Goal: Find specific page/section: Find specific page/section

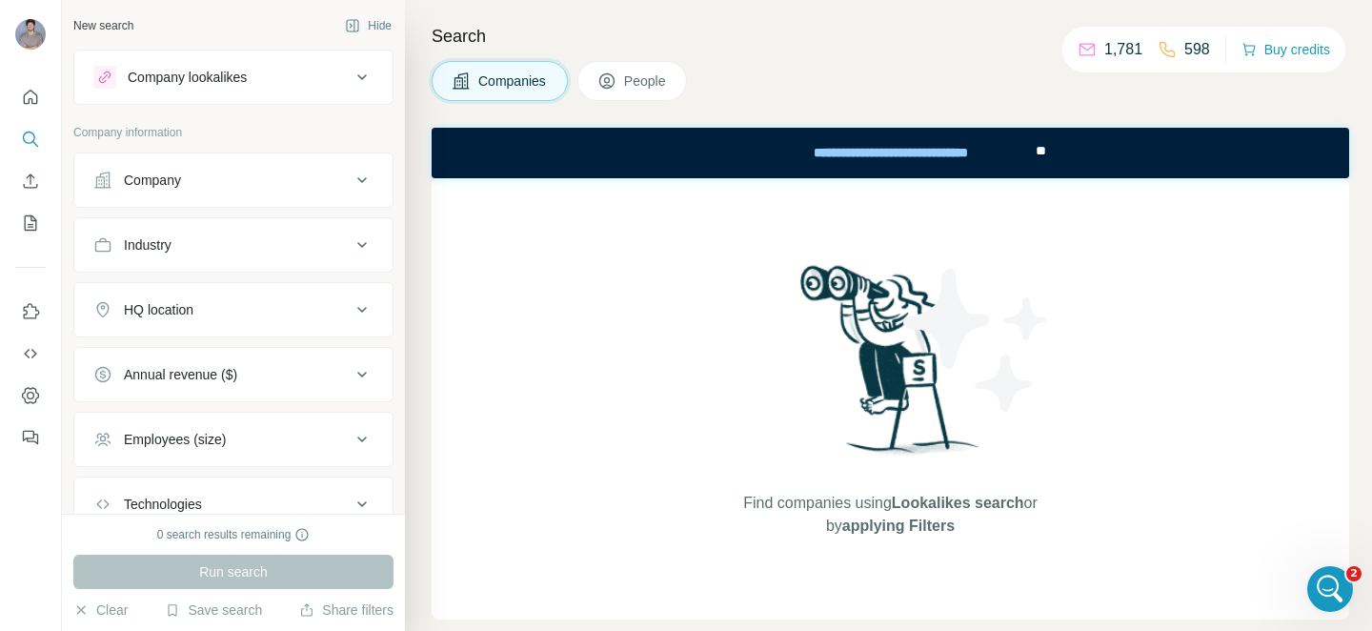
click at [242, 192] on button "Company" at bounding box center [233, 180] width 318 height 46
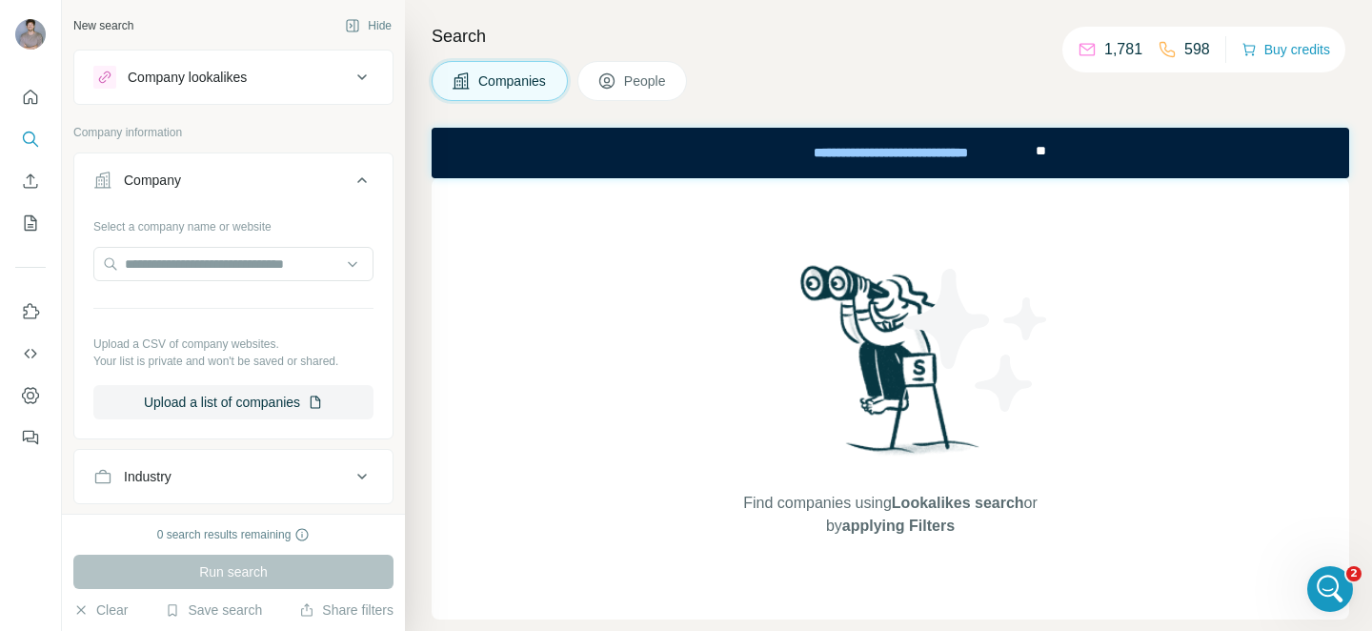
click at [242, 192] on button "Company" at bounding box center [233, 183] width 318 height 53
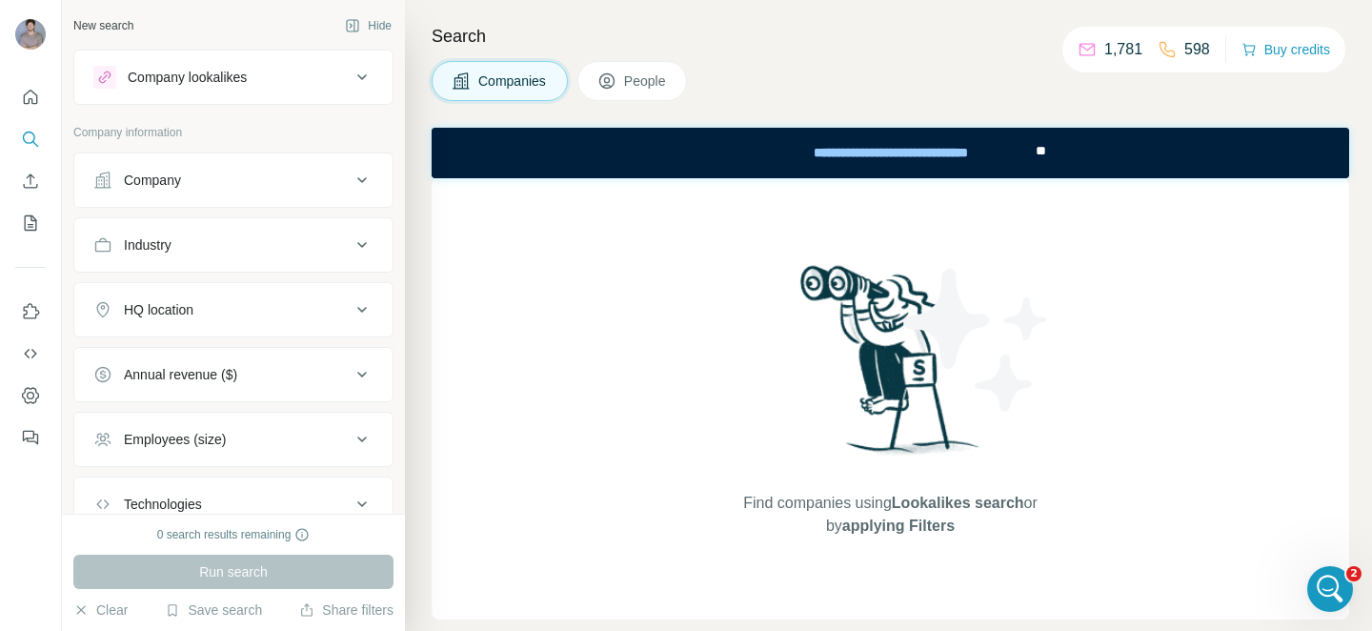
click at [369, 72] on icon at bounding box center [362, 77] width 23 height 23
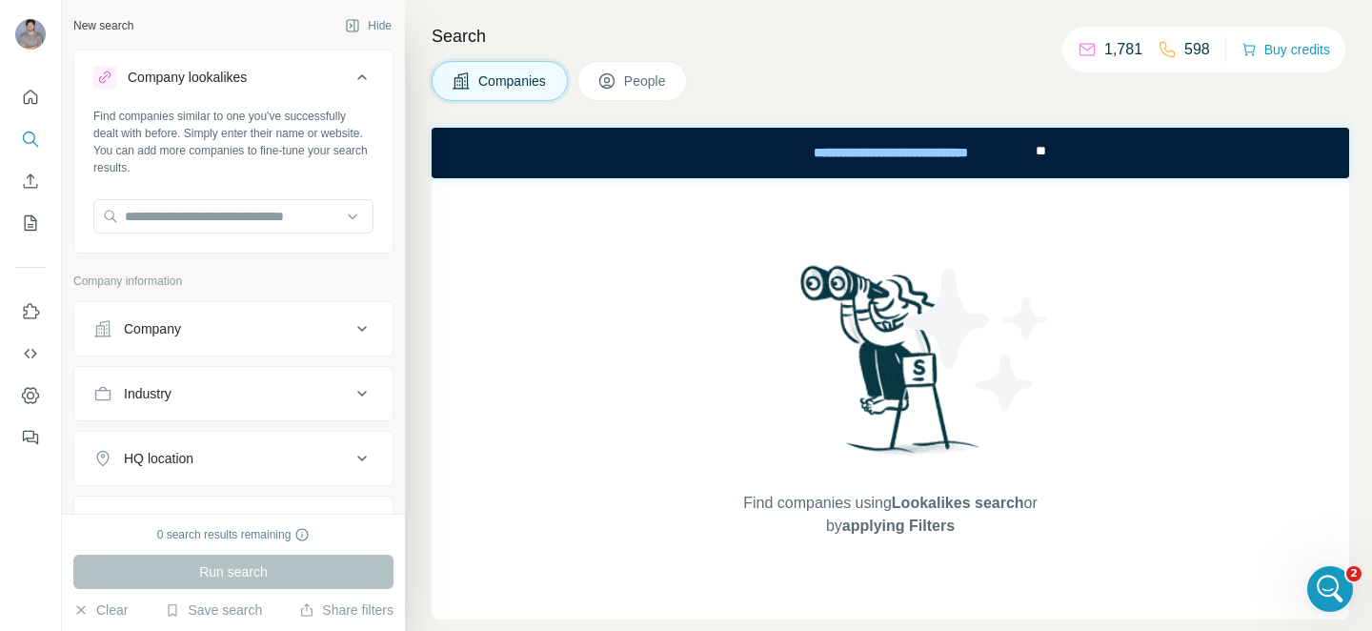
click at [369, 72] on icon at bounding box center [362, 77] width 23 height 23
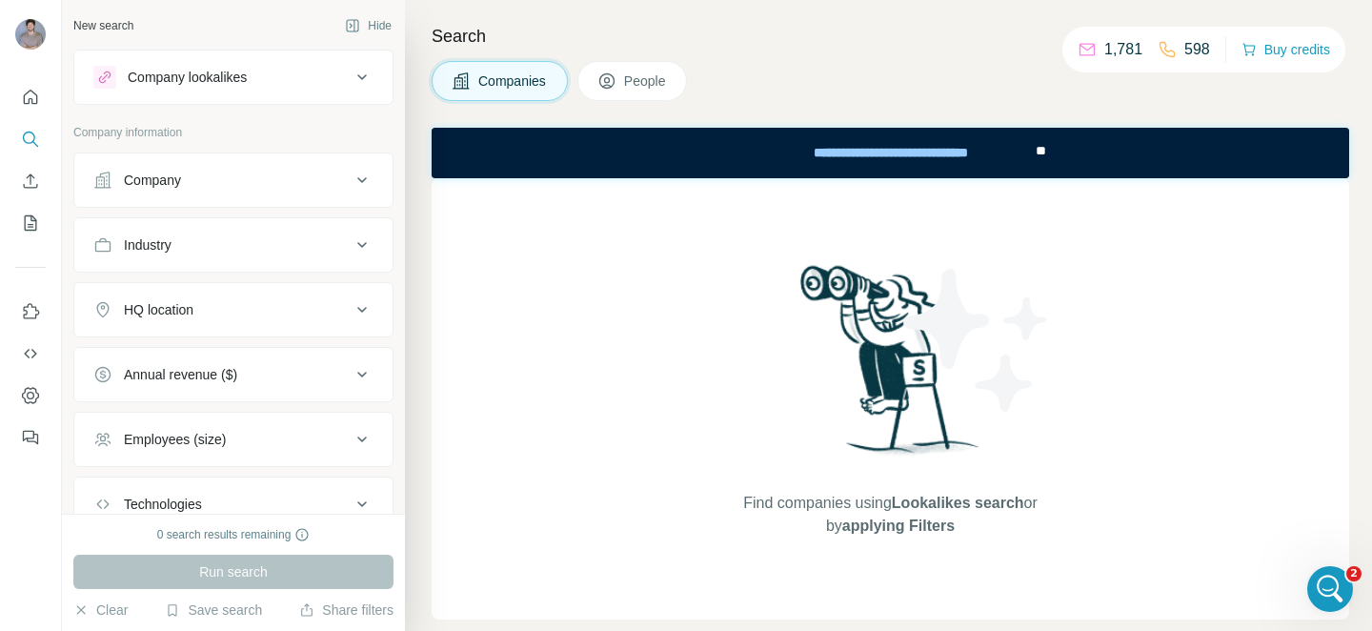
click at [168, 529] on div "0 search results remaining" at bounding box center [233, 534] width 153 height 17
drag, startPoint x: 154, startPoint y: 535, endPoint x: 260, endPoint y: 535, distance: 105.7
click at [260, 535] on div "0 search results remaining" at bounding box center [233, 534] width 153 height 17
drag, startPoint x: 260, startPoint y: 535, endPoint x: 187, endPoint y: 535, distance: 73.4
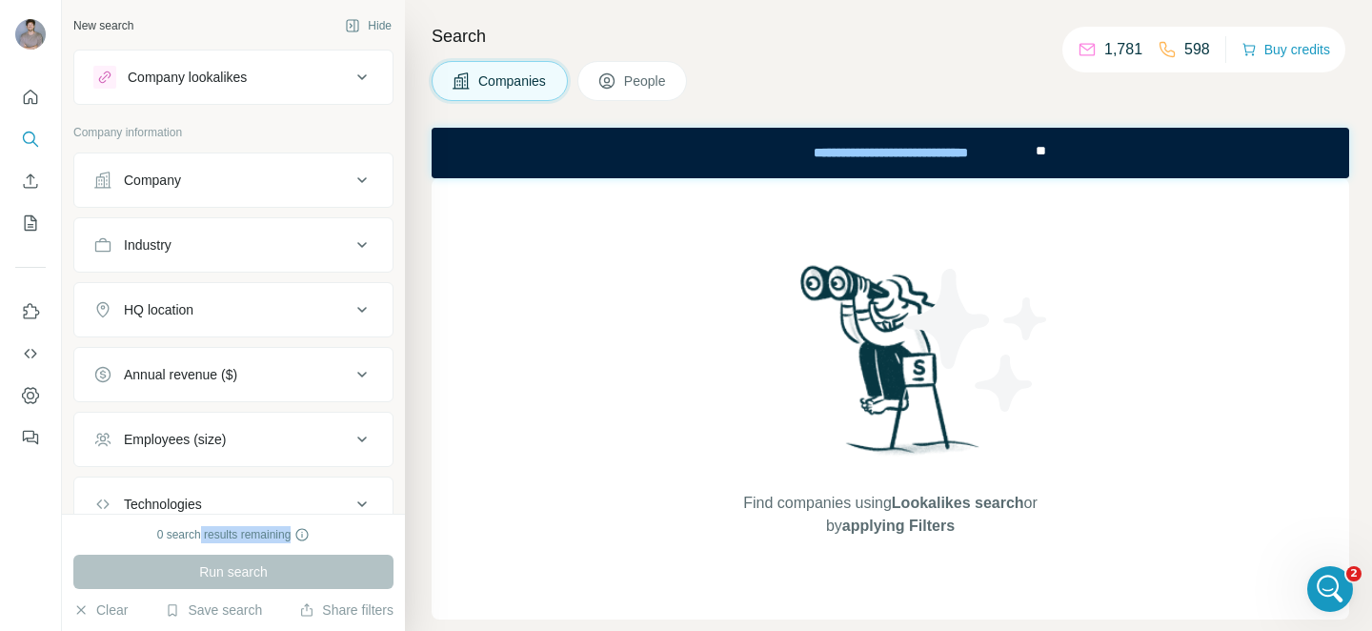
click at [187, 535] on div "0 search results remaining" at bounding box center [233, 534] width 153 height 17
drag, startPoint x: 187, startPoint y: 535, endPoint x: 156, endPoint y: 535, distance: 30.5
click at [157, 535] on div "0 search results remaining" at bounding box center [233, 534] width 153 height 17
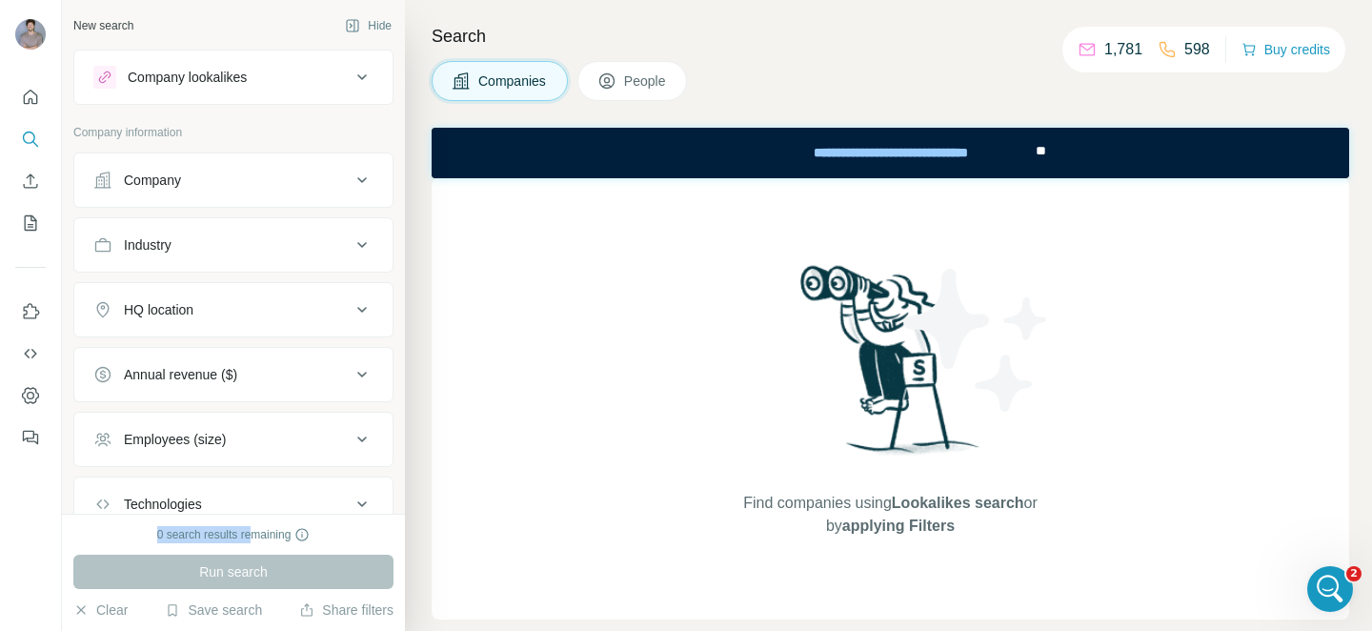
drag, startPoint x: 151, startPoint y: 535, endPoint x: 254, endPoint y: 535, distance: 102.9
click at [254, 535] on div "0 search results remaining" at bounding box center [233, 534] width 320 height 17
click at [254, 535] on div "0 search results remaining" at bounding box center [233, 534] width 153 height 17
drag, startPoint x: 254, startPoint y: 535, endPoint x: 159, endPoint y: 535, distance: 95.3
click at [159, 535] on div "0 search results remaining" at bounding box center [233, 534] width 153 height 17
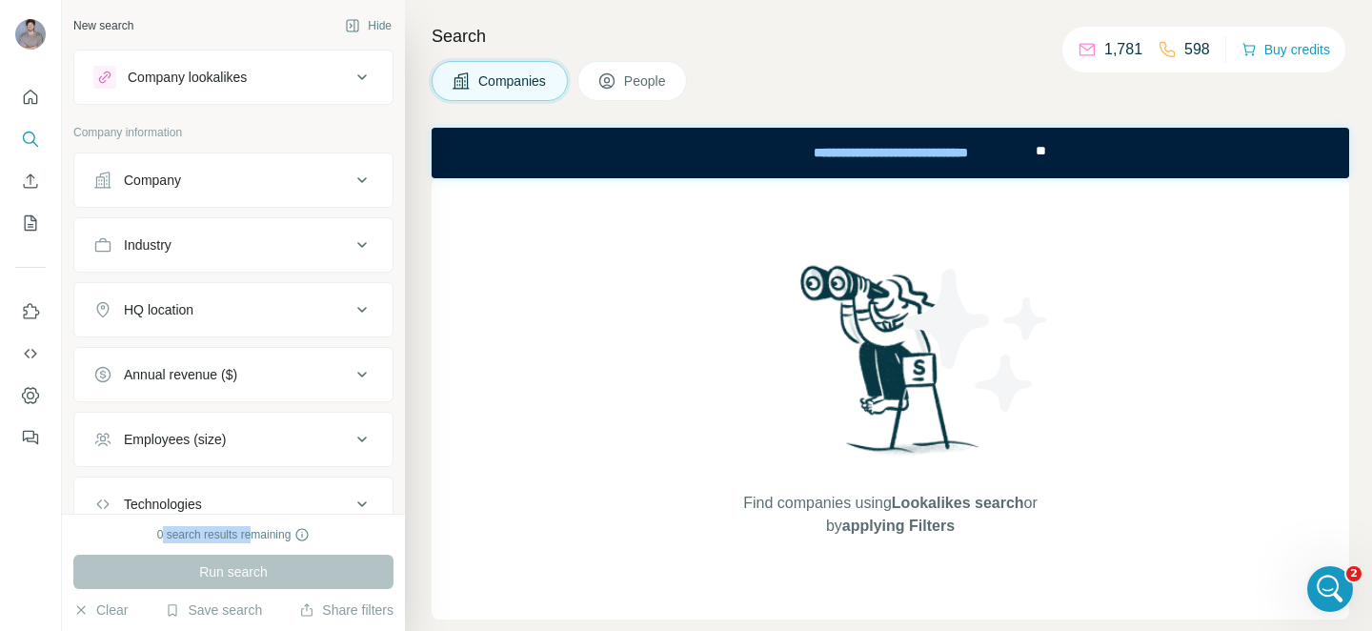
click at [159, 535] on div "0 search results remaining" at bounding box center [233, 534] width 153 height 17
drag, startPoint x: 155, startPoint y: 535, endPoint x: 317, endPoint y: 535, distance: 162.0
click at [317, 535] on div "0 search results remaining" at bounding box center [233, 534] width 320 height 17
click at [270, 534] on div "0 search results remaining" at bounding box center [233, 534] width 153 height 17
drag, startPoint x: 270, startPoint y: 534, endPoint x: 152, endPoint y: 534, distance: 117.2
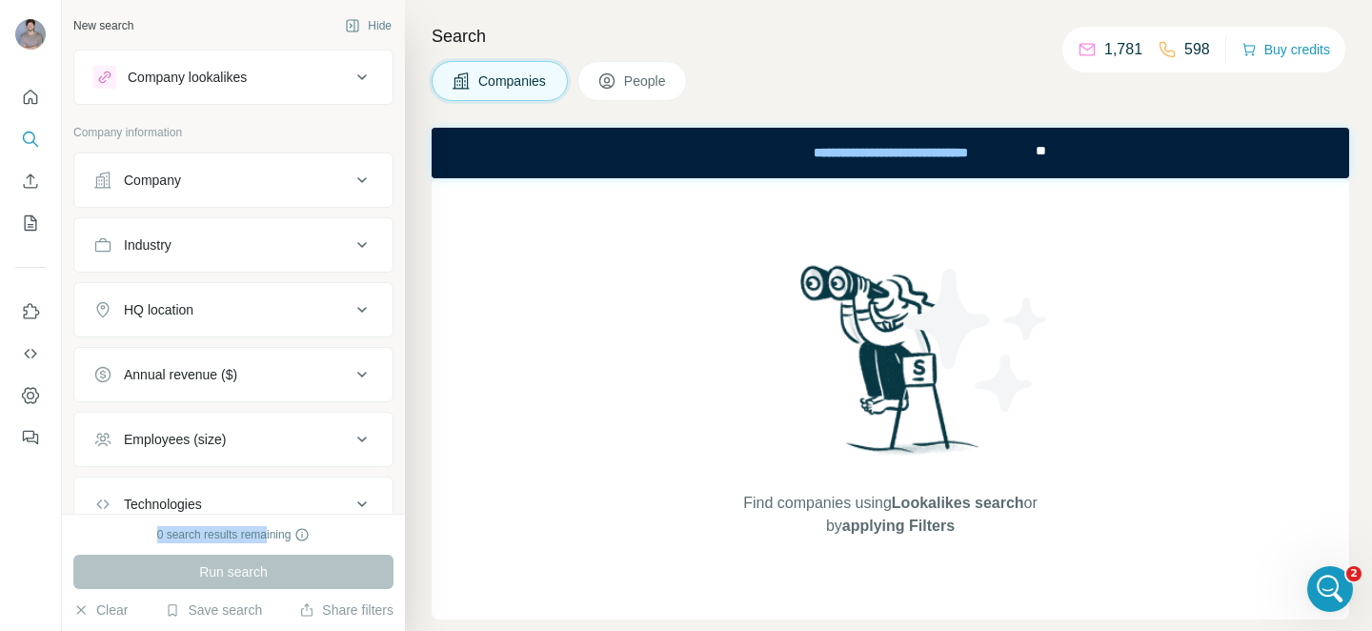
click at [157, 534] on div "0 search results remaining" at bounding box center [233, 534] width 153 height 17
drag, startPoint x: 211, startPoint y: 528, endPoint x: 257, endPoint y: 528, distance: 46.7
click at [257, 528] on div "0 search results remaining" at bounding box center [233, 534] width 153 height 17
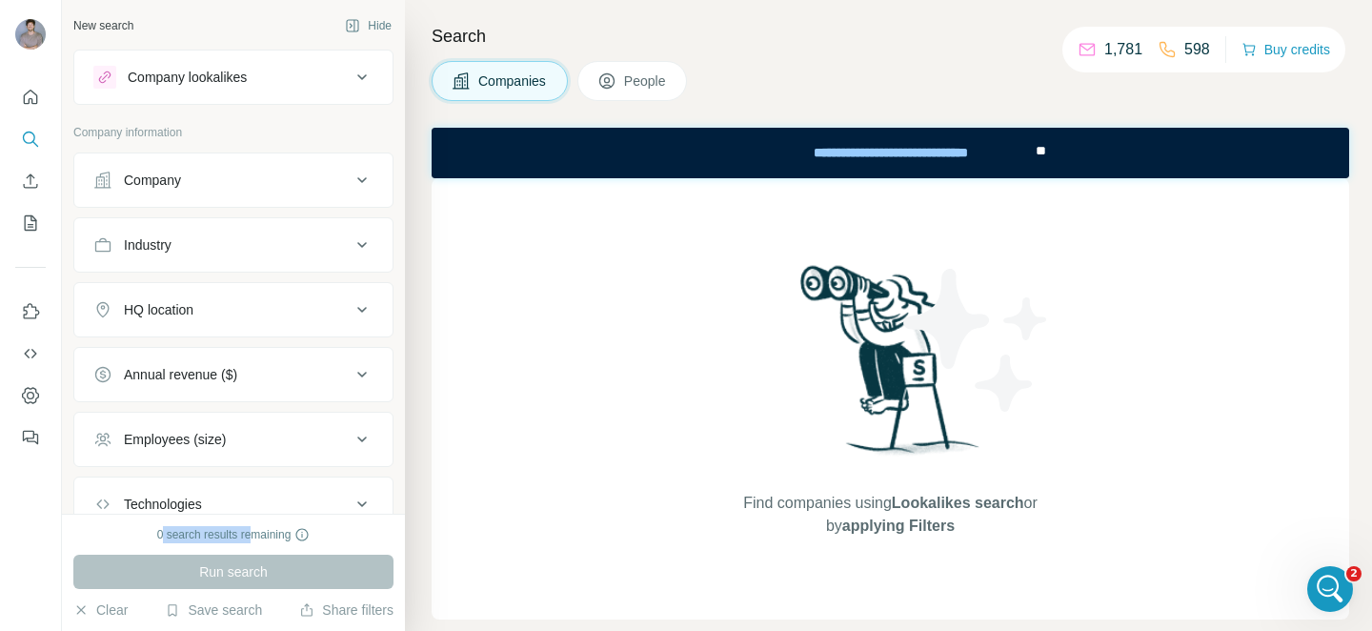
drag, startPoint x: 159, startPoint y: 534, endPoint x: 257, endPoint y: 534, distance: 98.1
click at [257, 534] on div "0 search results remaining" at bounding box center [233, 534] width 153 height 17
